Goal: Find specific page/section: Find specific page/section

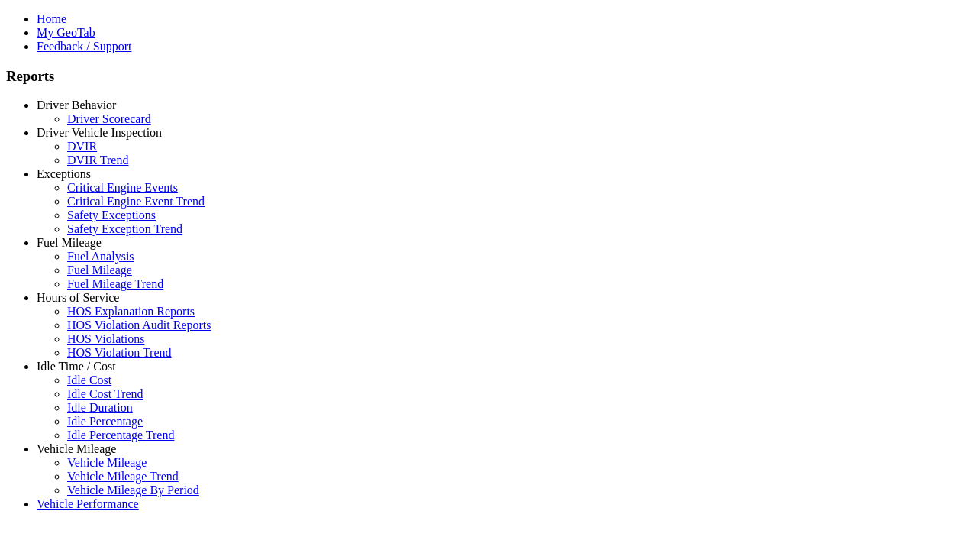
click at [88, 180] on link "Exceptions" at bounding box center [64, 173] width 54 height 13
click at [99, 221] on link "Safety Exceptions" at bounding box center [111, 214] width 89 height 13
select select
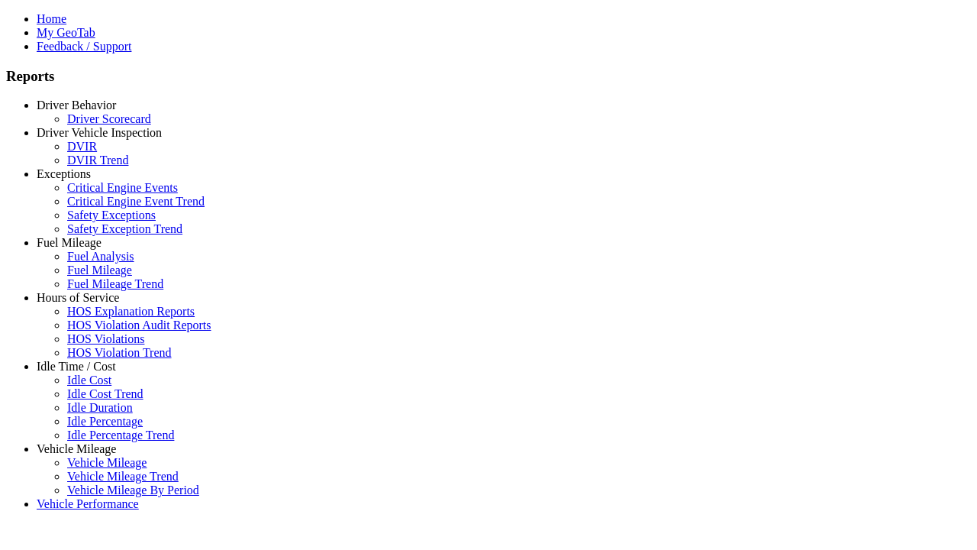
select select
